Goal: Task Accomplishment & Management: Use online tool/utility

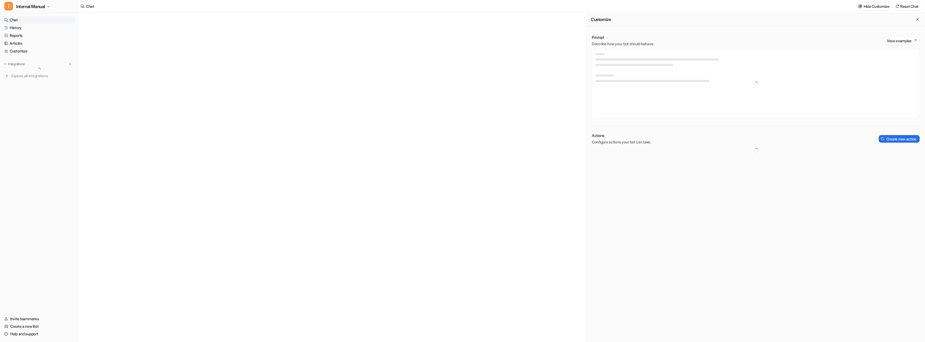
type textarea "**********"
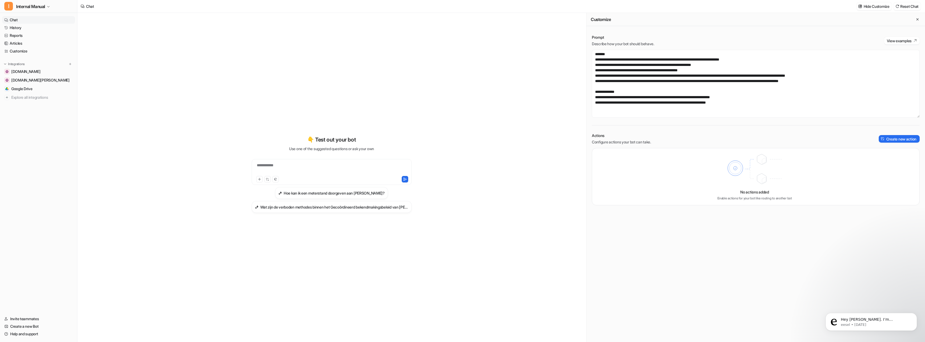
click at [172, 99] on div "**********" at bounding box center [331, 177] width 508 height 329
drag, startPoint x: 333, startPoint y: 164, endPoint x: 329, endPoint y: 165, distance: 3.3
click at [332, 164] on div "**********" at bounding box center [331, 168] width 157 height 12
click at [33, 71] on span "[DOMAIN_NAME]" at bounding box center [25, 71] width 29 height 5
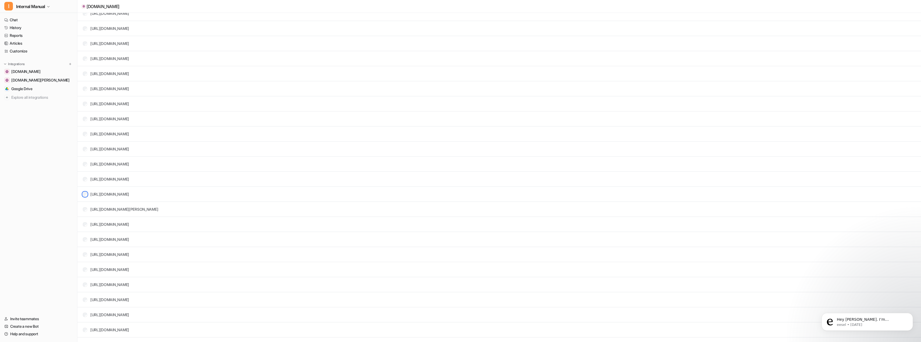
scroll to position [108, 0]
click at [81, 208] on td "[URL][DOMAIN_NAME]" at bounding box center [104, 208] width 51 height 10
click at [86, 245] on div "[URL][DOMAIN_NAME]" at bounding box center [106, 243] width 46 height 6
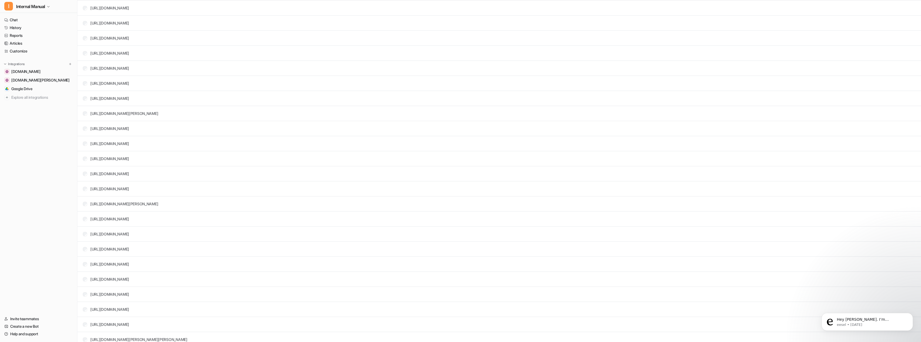
click at [84, 192] on td "[URL][DOMAIN_NAME]" at bounding box center [104, 189] width 51 height 10
click at [85, 241] on div "[URL][DOMAIN_NAME]" at bounding box center [106, 239] width 46 height 6
click at [82, 242] on td "[URL][DOMAIN_NAME]" at bounding box center [104, 238] width 51 height 10
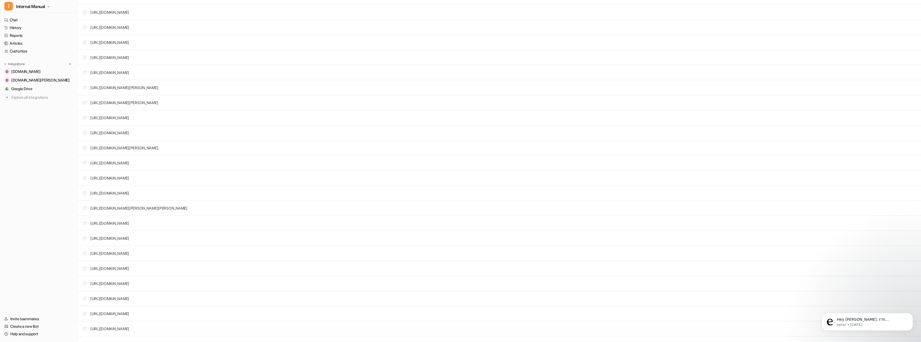
click at [81, 269] on td "[URL][DOMAIN_NAME]" at bounding box center [104, 268] width 51 height 10
click at [85, 261] on tr "[URL][DOMAIN_NAME]" at bounding box center [499, 255] width 844 height 15
click at [85, 225] on div "[URL][DOMAIN_NAME]" at bounding box center [106, 228] width 46 height 6
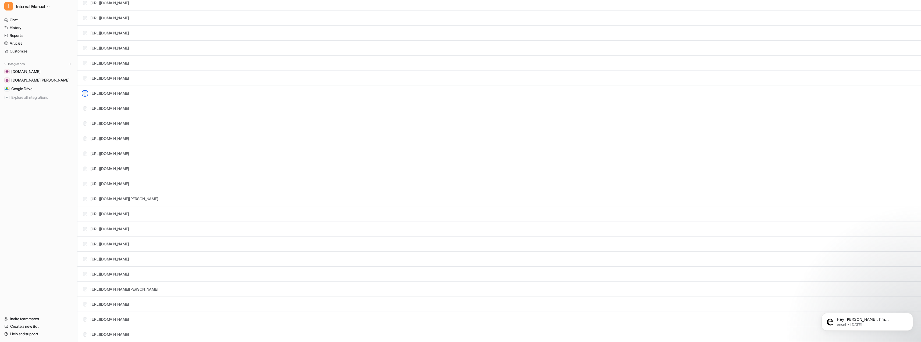
scroll to position [4544, 0]
click at [85, 246] on div "[URL][DOMAIN_NAME]" at bounding box center [106, 244] width 46 height 6
click at [83, 144] on td "[URL][DOMAIN_NAME]" at bounding box center [104, 143] width 51 height 10
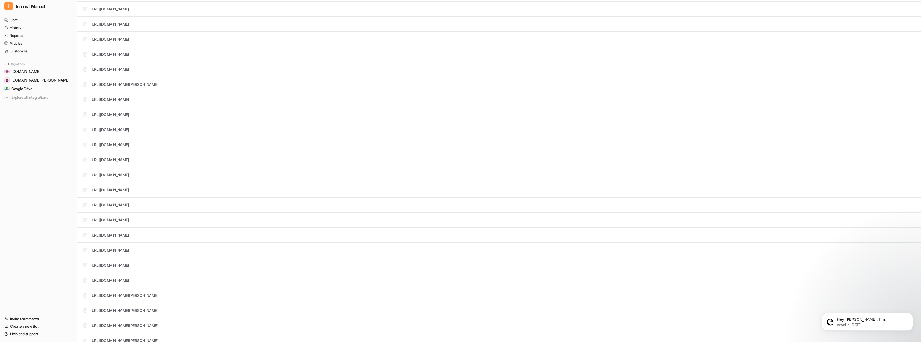
click at [84, 255] on td "[URL][DOMAIN_NAME]" at bounding box center [104, 250] width 51 height 10
click at [84, 191] on td "[URL][DOMAIN_NAME][PERSON_NAME]" at bounding box center [119, 189] width 80 height 10
click at [85, 191] on td "[URL][DOMAIN_NAME][PERSON_NAME]" at bounding box center [119, 189] width 80 height 10
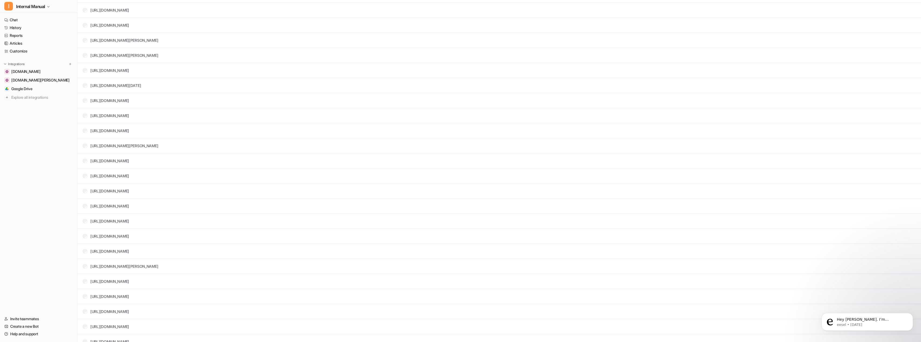
click at [86, 113] on div "[URL][DOMAIN_NAME]" at bounding box center [106, 116] width 46 height 6
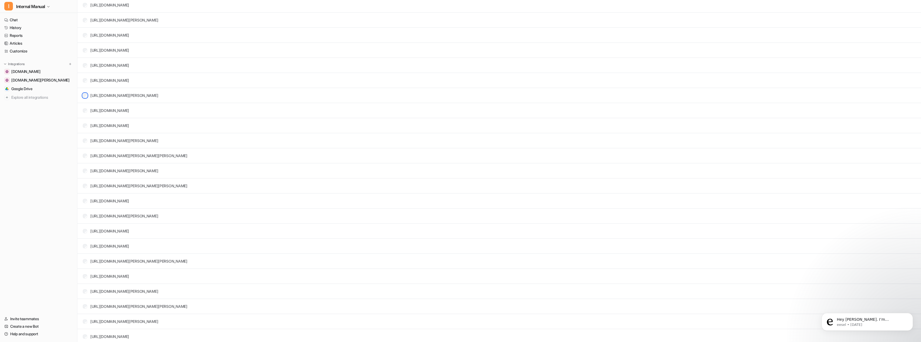
scroll to position [6319, 0]
drag, startPoint x: 84, startPoint y: 151, endPoint x: 50, endPoint y: 163, distance: 36.4
click at [50, 163] on nav "Chat History Reports Articles Customize Integrations [DOMAIN_NAME] [DOMAIN_NAME…" at bounding box center [38, 162] width 77 height 297
click at [84, 227] on td "[URL][DOMAIN_NAME]" at bounding box center [104, 231] width 51 height 10
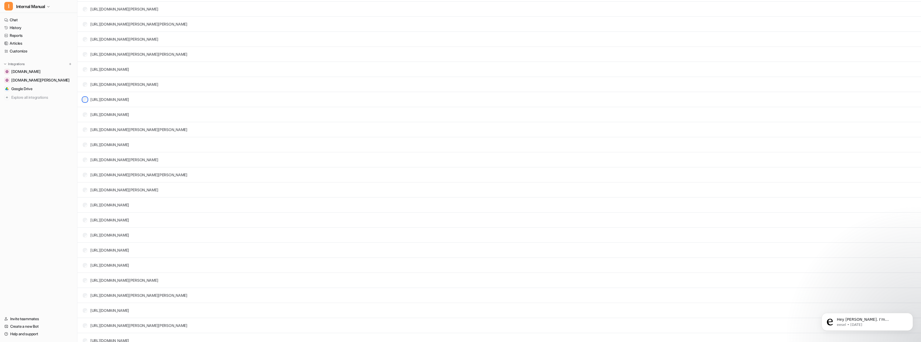
scroll to position [6454, 0]
click at [85, 159] on div "[URL][DOMAIN_NAME][PERSON_NAME]" at bounding box center [120, 157] width 75 height 6
drag, startPoint x: 85, startPoint y: 168, endPoint x: 49, endPoint y: 190, distance: 42.5
click at [49, 190] on nav "Chat History Reports Articles Customize Integrations [DOMAIN_NAME] [DOMAIN_NAME…" at bounding box center [38, 162] width 77 height 297
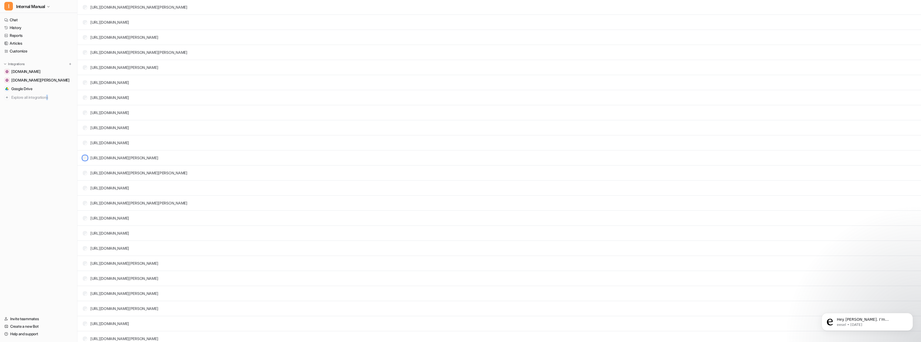
scroll to position [6588, 0]
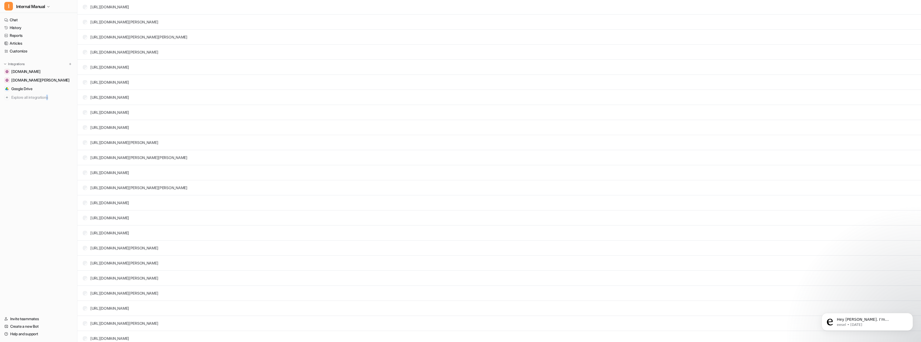
drag, startPoint x: 84, startPoint y: 260, endPoint x: 51, endPoint y: 257, distance: 33.5
click at [49, 257] on nav "Chat History Reports Articles Customize Integrations [DOMAIN_NAME] [DOMAIN_NAME…" at bounding box center [38, 162] width 77 height 297
click at [85, 268] on tr "[URL][DOMAIN_NAME][PERSON_NAME]" at bounding box center [499, 262] width 844 height 15
drag, startPoint x: 84, startPoint y: 217, endPoint x: 55, endPoint y: 230, distance: 32.4
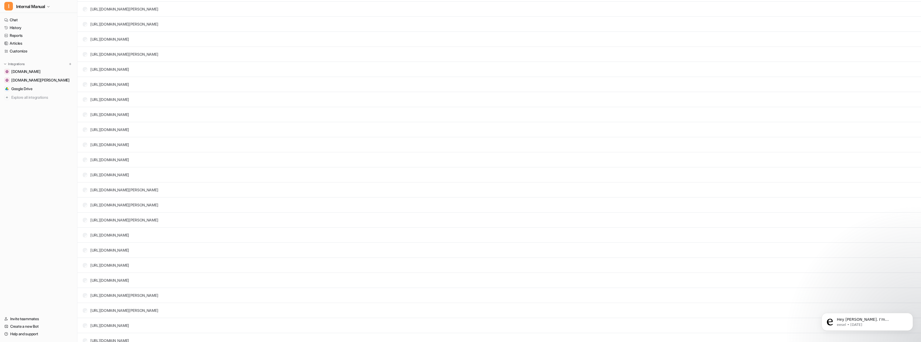
click at [54, 229] on nav "Chat History Reports Articles Customize Integrations [DOMAIN_NAME] [DOMAIN_NAME…" at bounding box center [38, 162] width 77 height 297
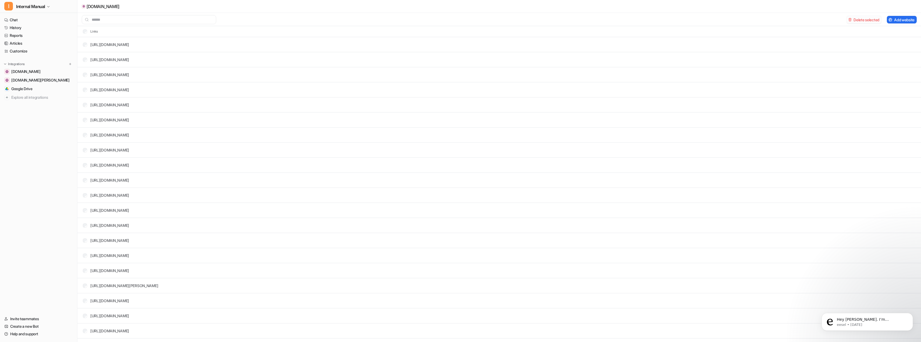
click at [864, 18] on button "Delete selected" at bounding box center [864, 20] width 35 height 8
